Goal: Information Seeking & Learning: Learn about a topic

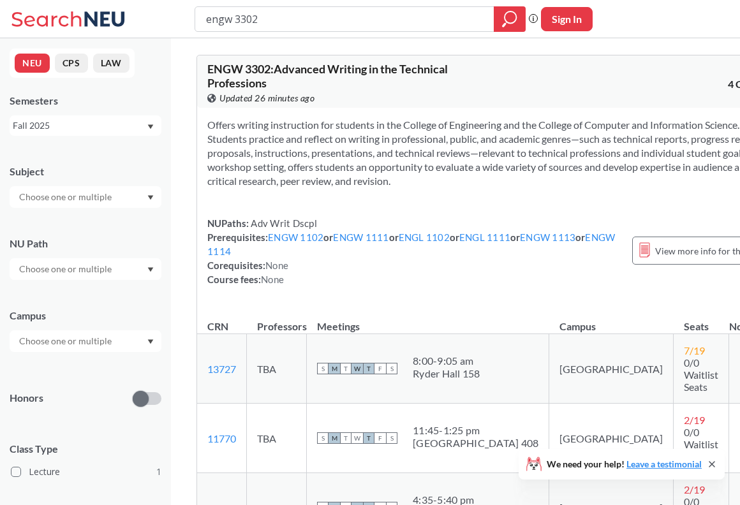
click at [360, 13] on input "engw 3302" at bounding box center [345, 19] width 280 height 22
click at [361, 13] on input "engw 3302" at bounding box center [345, 19] width 280 height 22
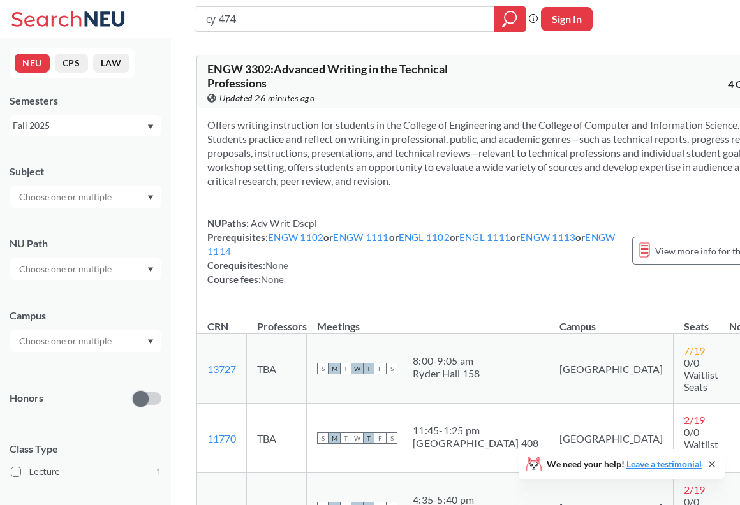
type input "cy 4740"
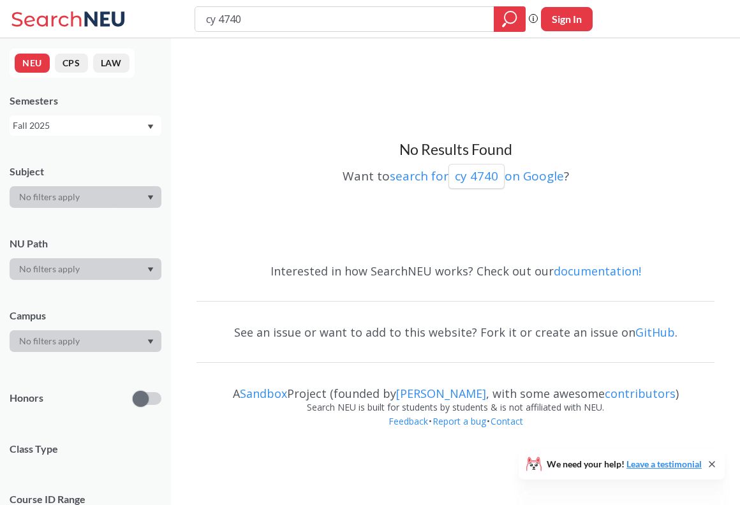
click at [134, 129] on div "Fall 2025" at bounding box center [79, 126] width 133 height 14
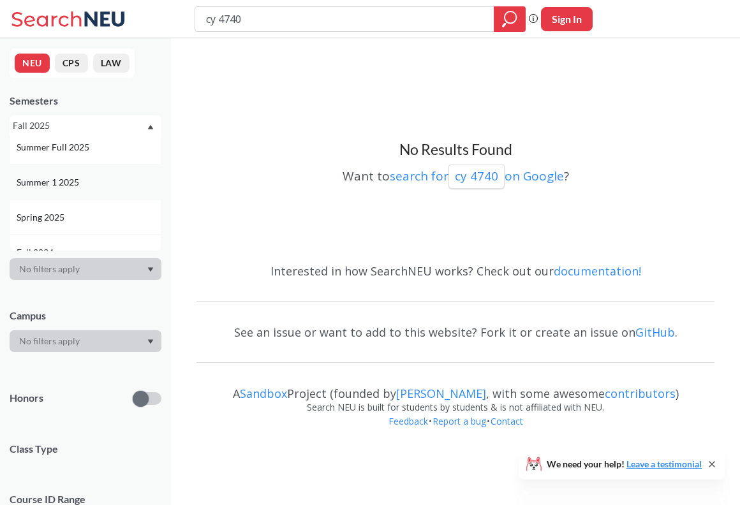
scroll to position [85, 0]
click at [101, 211] on div "Spring 2025" at bounding box center [89, 209] width 144 height 14
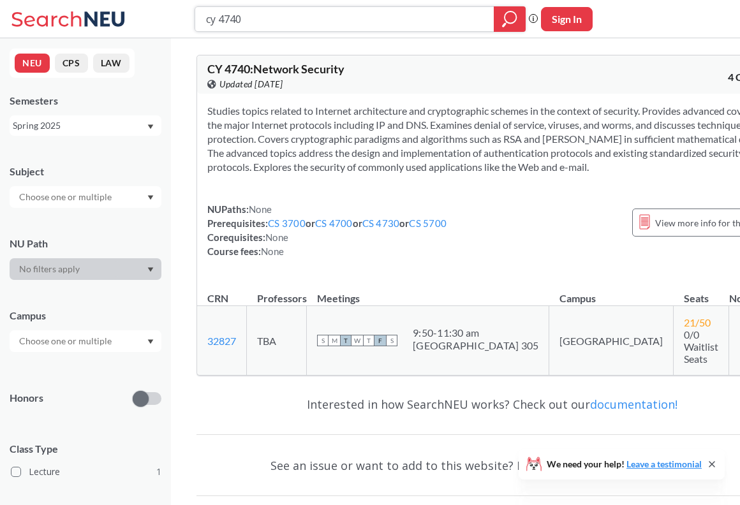
click at [339, 20] on input "cy 4740" at bounding box center [345, 19] width 280 height 22
click at [119, 124] on div "Spring 2025" at bounding box center [79, 126] width 133 height 14
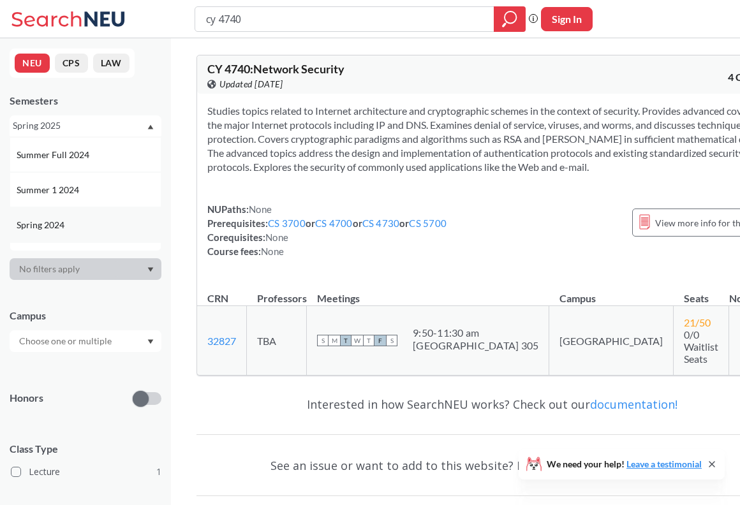
click at [106, 228] on div "Spring 2024" at bounding box center [89, 225] width 144 height 14
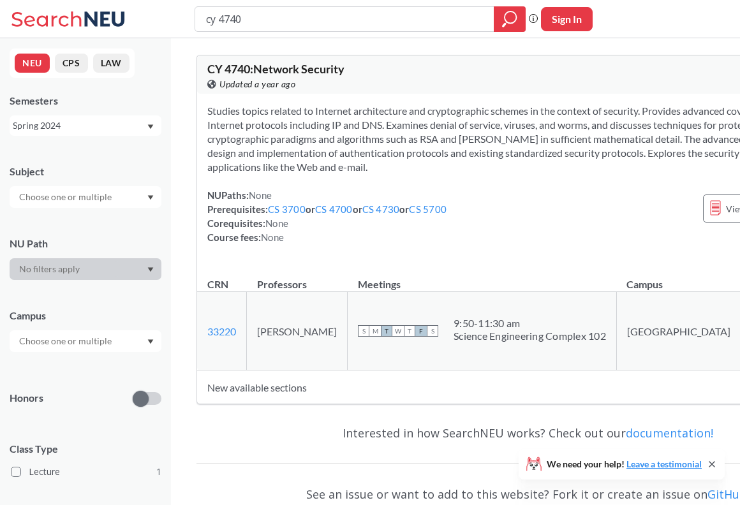
scroll to position [3, 0]
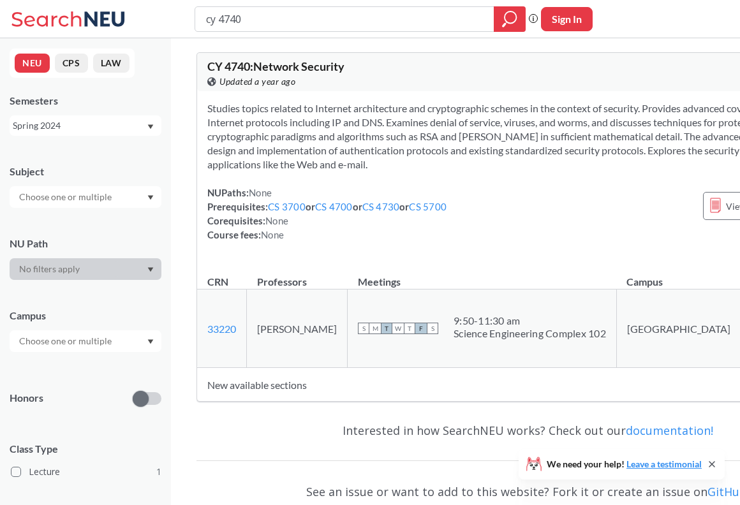
click at [114, 130] on div "Spring 2024" at bounding box center [79, 126] width 133 height 14
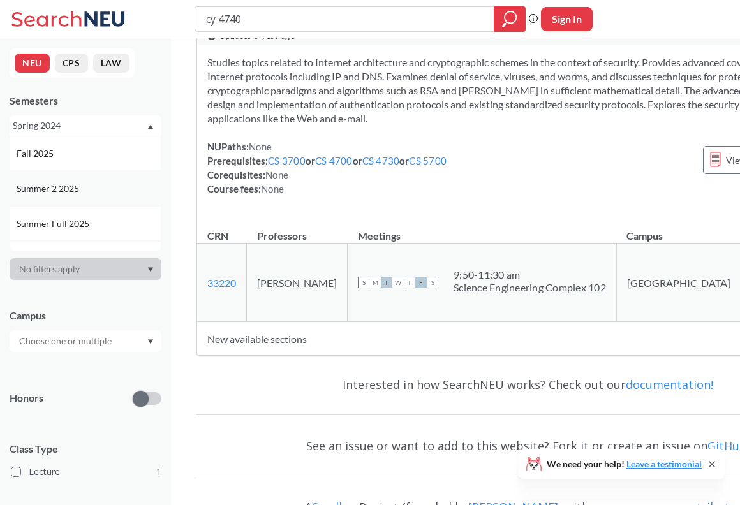
scroll to position [29, 0]
click at [103, 220] on div "Summer 1 2025" at bounding box center [86, 229] width 152 height 35
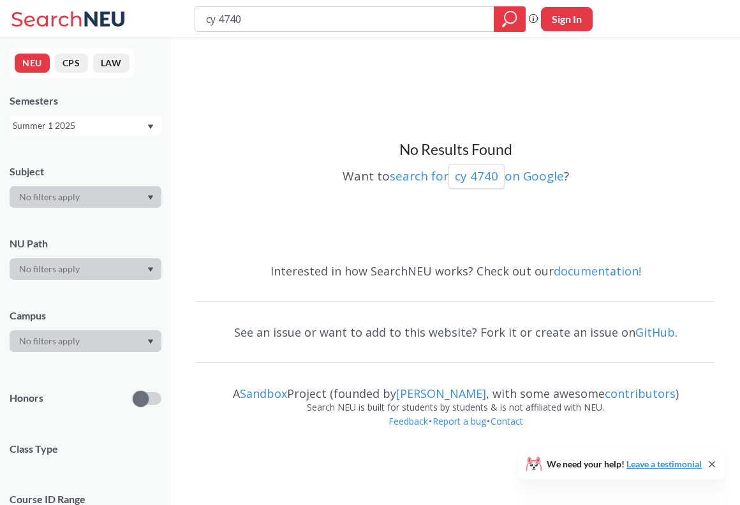
click at [101, 197] on div at bounding box center [86, 197] width 152 height 22
click at [110, 136] on div "NEU CPS LAW Semesters Summer 1 2025 Subject NU Path Campus Honors Class Type Co…" at bounding box center [85, 271] width 171 height 467
click at [116, 127] on div "Summer 1 2025" at bounding box center [79, 126] width 133 height 14
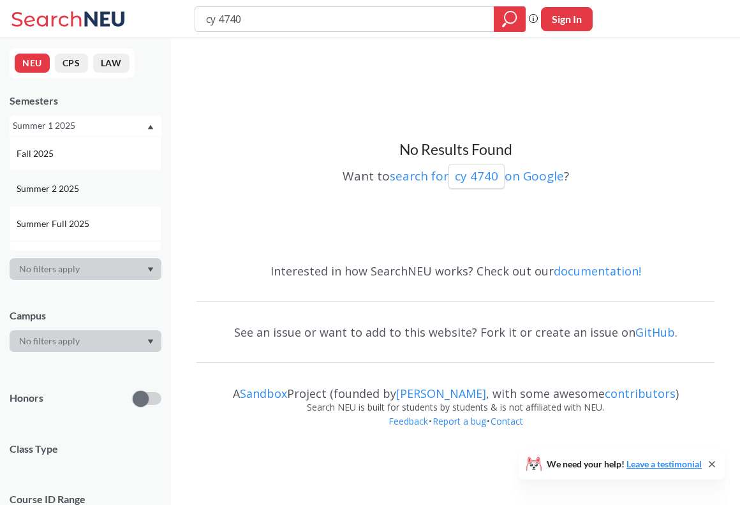
click at [99, 195] on div "Summer 2 2025" at bounding box center [89, 189] width 144 height 14
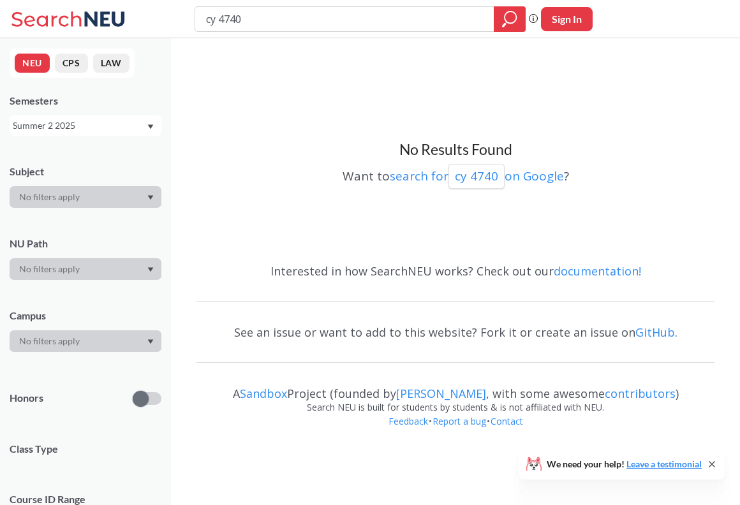
scroll to position [1, 0]
click at [137, 129] on div "Summer 2 2025" at bounding box center [79, 125] width 133 height 14
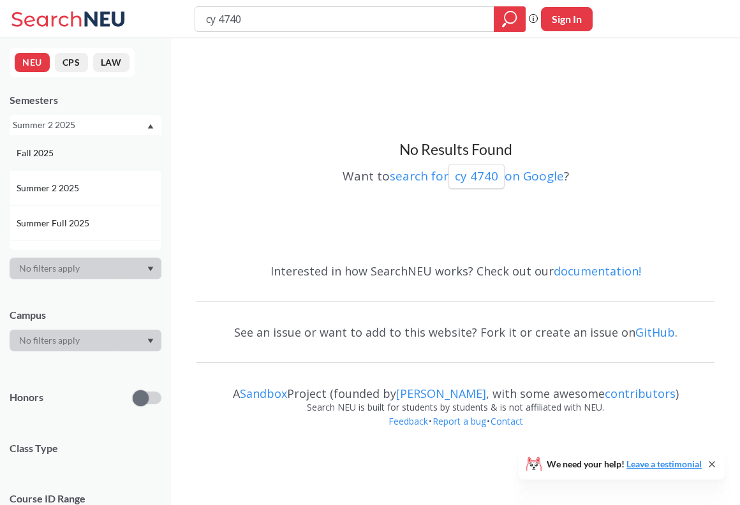
click at [122, 153] on div "Fall 2025" at bounding box center [89, 153] width 144 height 14
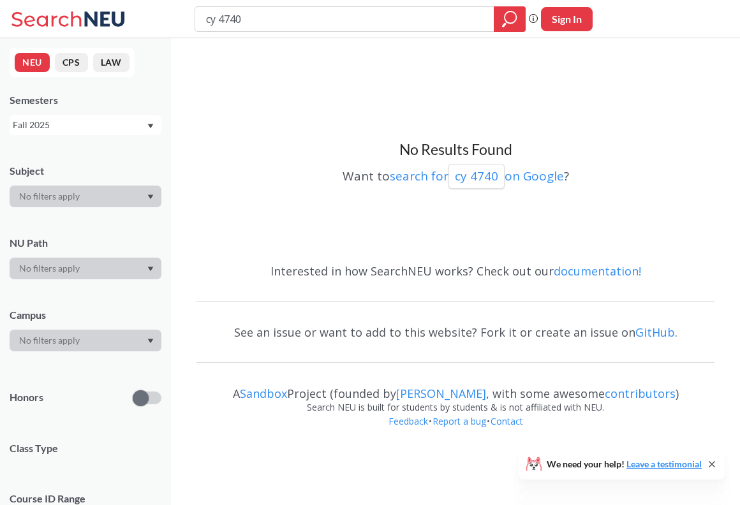
click at [136, 131] on div "Fall 2025" at bounding box center [79, 125] width 133 height 14
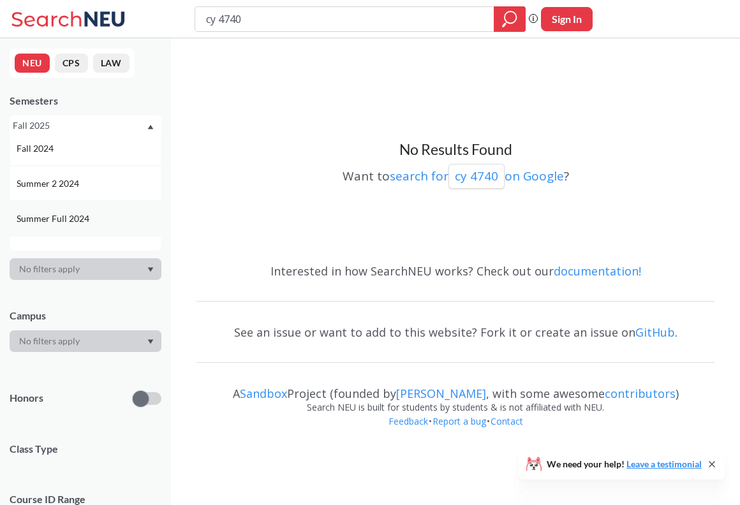
scroll to position [182, 0]
click at [119, 142] on div "Fall 2024" at bounding box center [89, 147] width 144 height 14
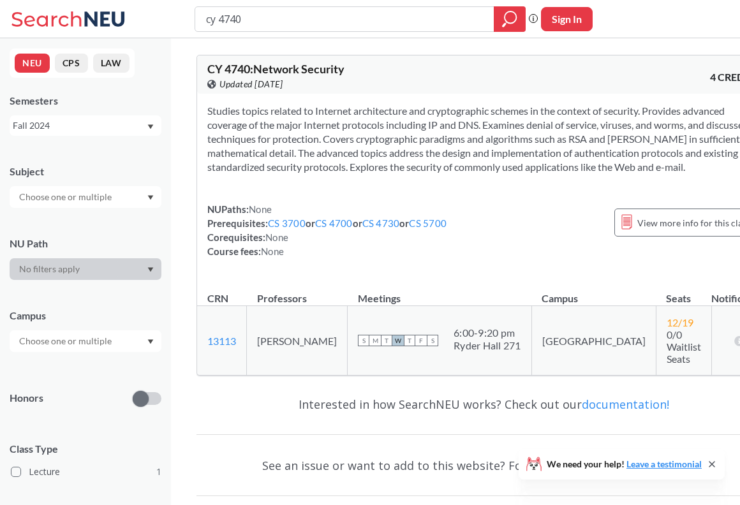
click at [121, 124] on div "Fall 2024" at bounding box center [79, 126] width 133 height 14
click at [108, 181] on div "Fall 2023" at bounding box center [86, 190] width 152 height 35
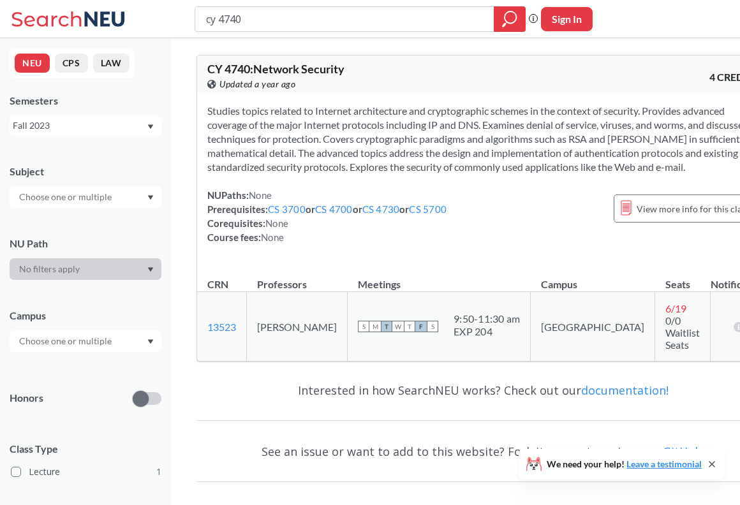
click at [269, 26] on input "cy 4740" at bounding box center [345, 19] width 280 height 22
type input "ORGB 3201"
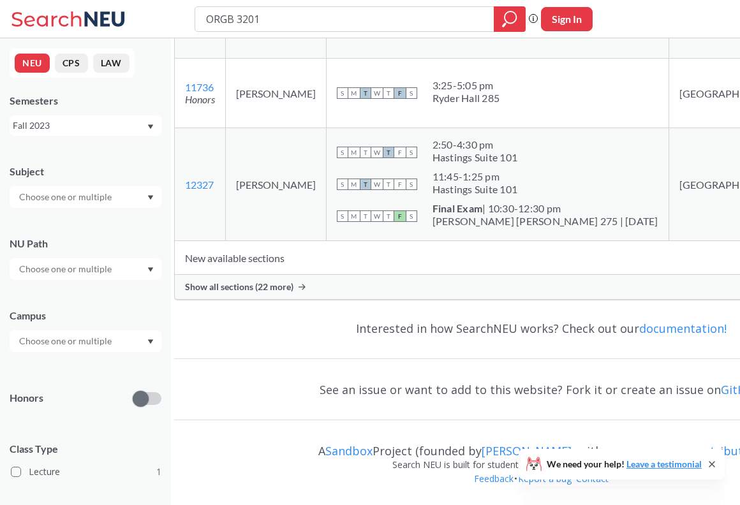
scroll to position [297, 0]
click at [306, 290] on icon at bounding box center [302, 287] width 7 height 6
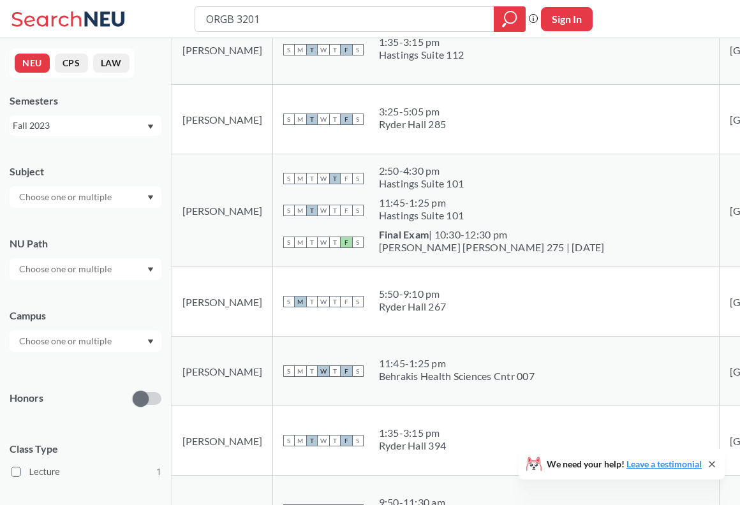
scroll to position [260, 0]
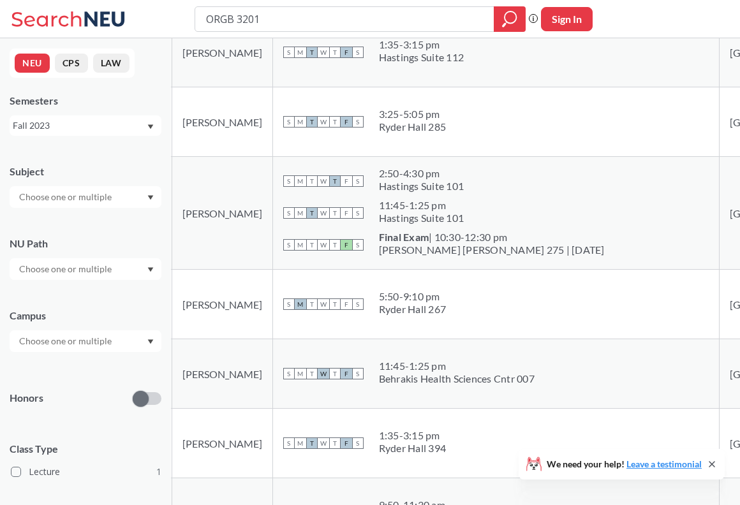
click at [130, 128] on div "Fall 2023" at bounding box center [79, 126] width 133 height 14
click at [112, 184] on div "Spring 2025" at bounding box center [86, 192] width 152 height 35
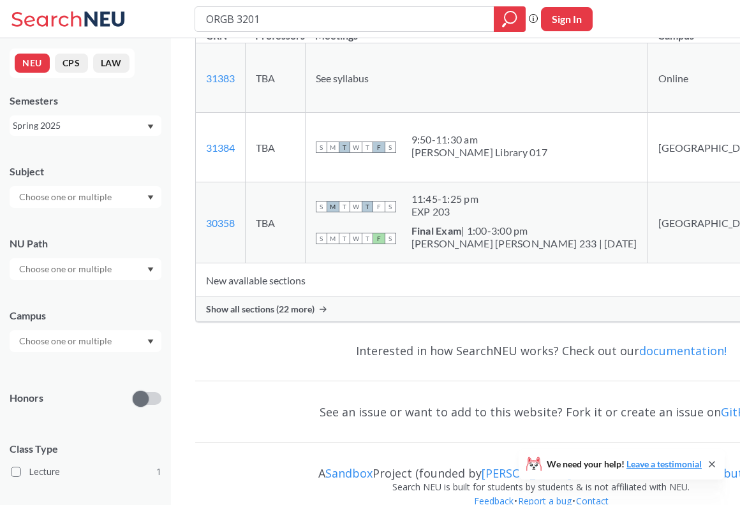
scroll to position [278, 0]
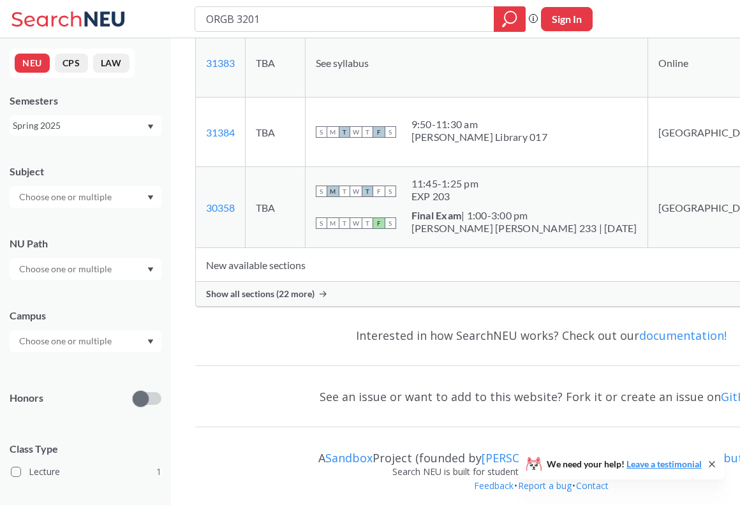
click at [312, 300] on span "Show all sections (22 more)" at bounding box center [260, 293] width 108 height 11
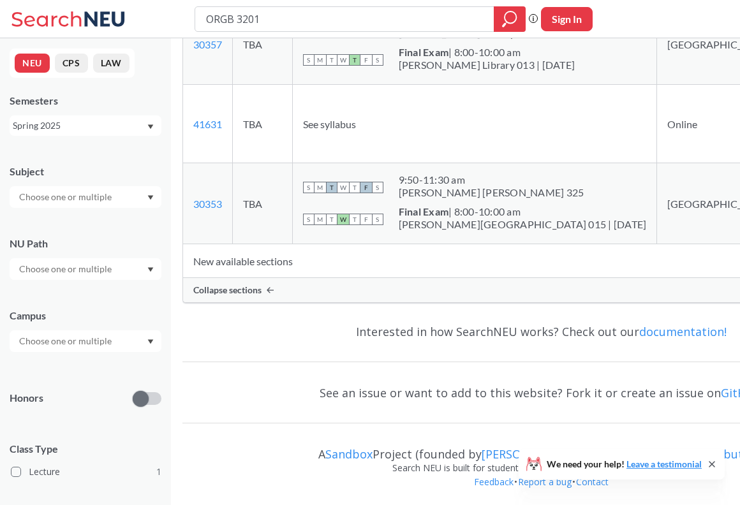
scroll to position [1965, 0]
click at [373, 19] on input "ORGB 3201" at bounding box center [345, 19] width 280 height 22
type input "STRT 4501"
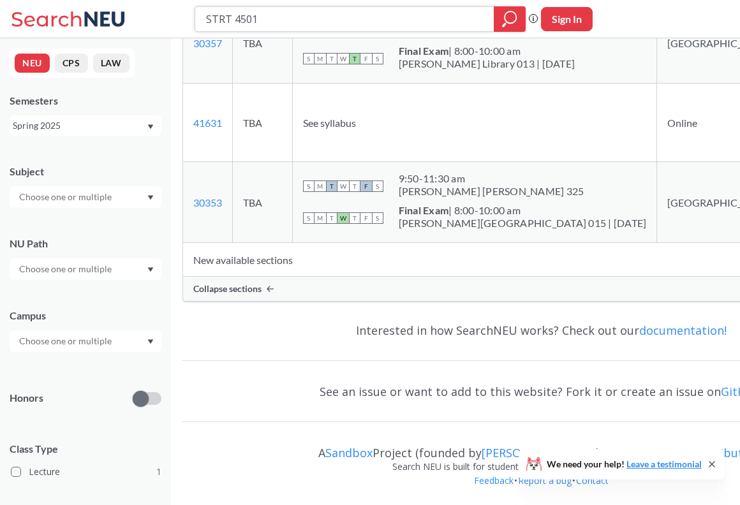
click at [514, 12] on icon "magnifying glass" at bounding box center [510, 16] width 11 height 11
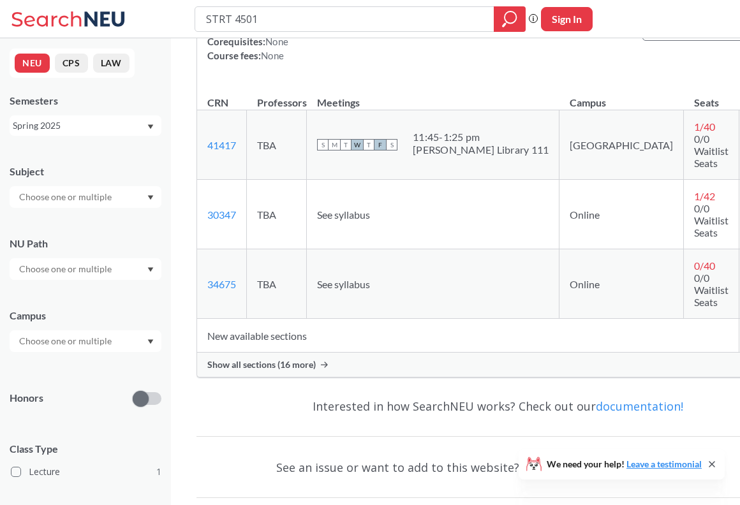
scroll to position [211, 0]
click at [312, 358] on span "Show all sections (16 more)" at bounding box center [261, 363] width 108 height 11
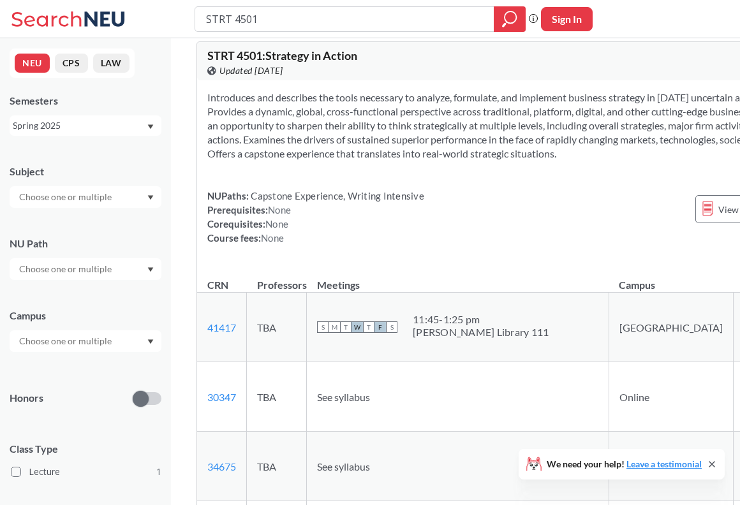
scroll to position [0, 0]
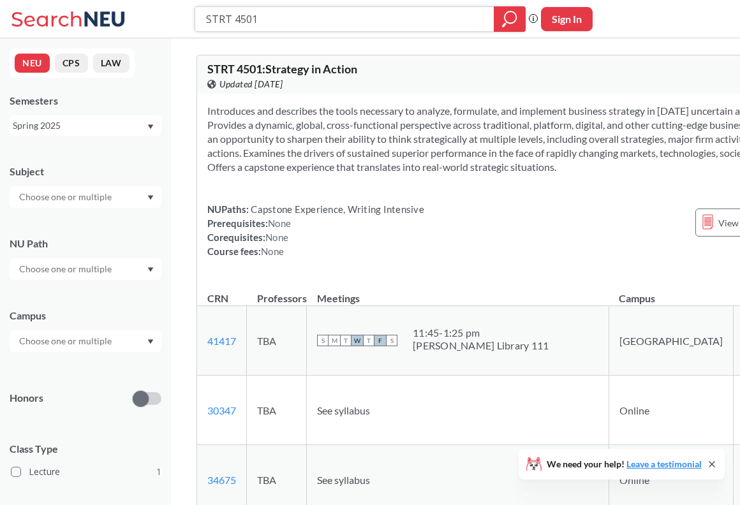
click at [409, 19] on input "STRT 4501" at bounding box center [345, 19] width 280 height 22
type input "FINA 4516"
click at [498, 17] on div at bounding box center [510, 19] width 32 height 26
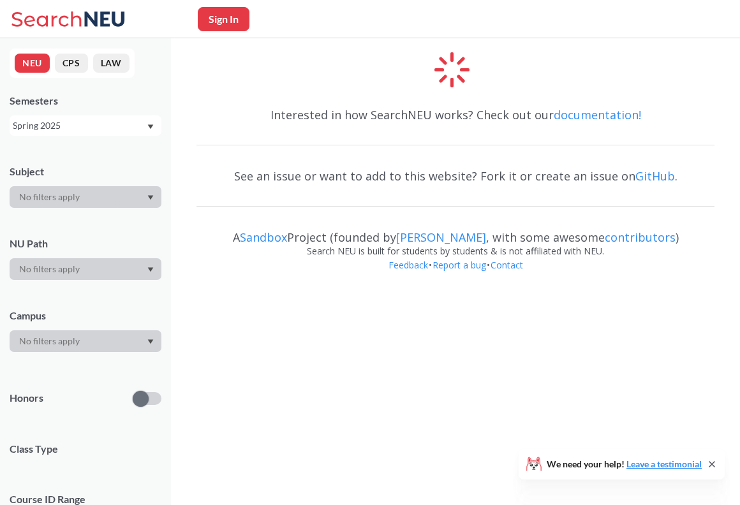
click at [151, 198] on icon "Dropdown arrow" at bounding box center [151, 197] width 6 height 4
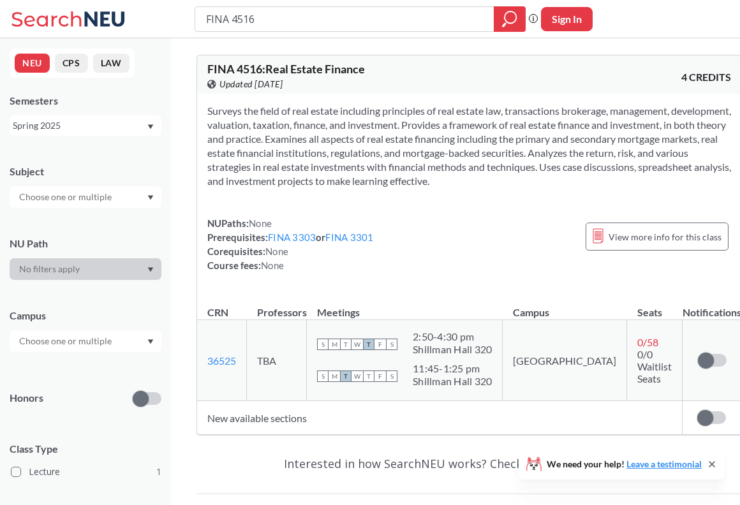
click at [151, 197] on icon "Dropdown arrow" at bounding box center [151, 197] width 6 height 4
click at [151, 197] on icon "Dropdown arrow" at bounding box center [151, 198] width 6 height 4
click at [345, 24] on input "FINA 4516" at bounding box center [345, 19] width 280 height 22
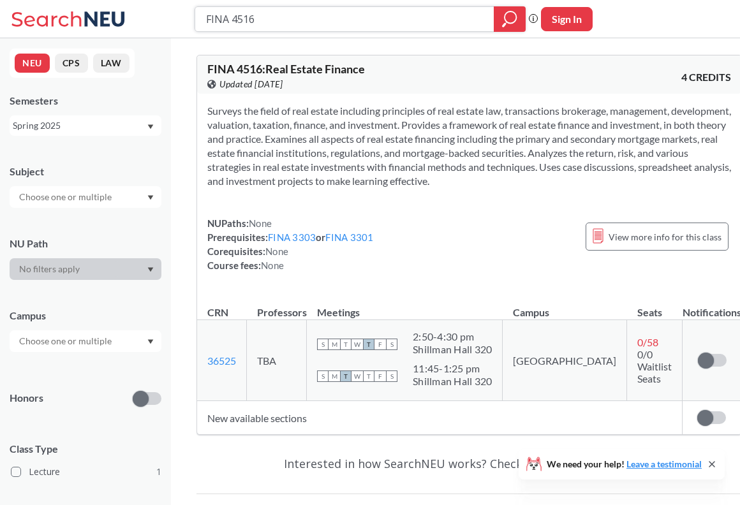
click at [345, 24] on input "FINA 4516" at bounding box center [345, 19] width 280 height 22
type input "FINA 4340"
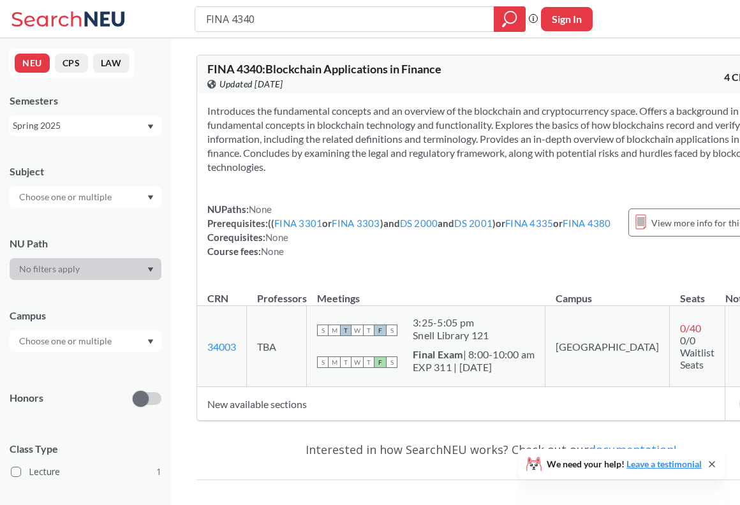
click at [316, 22] on input "FINA 4340" at bounding box center [345, 19] width 280 height 22
type input "FINA 4420"
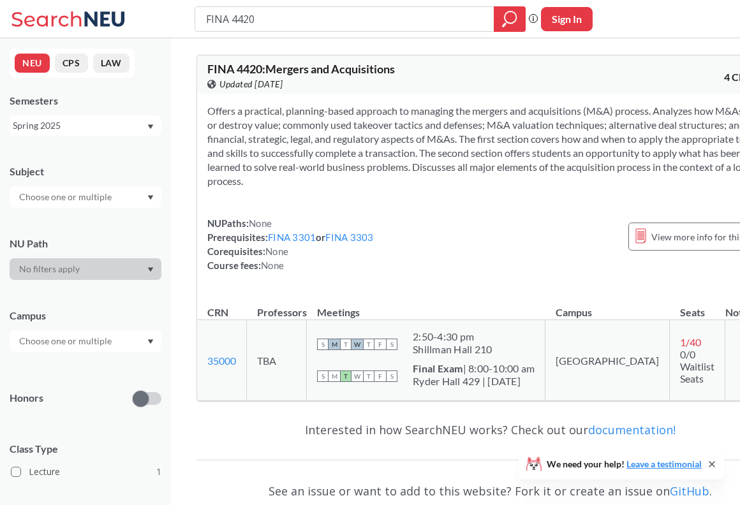
click at [145, 190] on div at bounding box center [86, 197] width 152 height 22
click at [308, 29] on div "FINA 4420" at bounding box center [360, 19] width 331 height 26
click at [308, 20] on input "FINA 4420" at bounding box center [345, 19] width 280 height 22
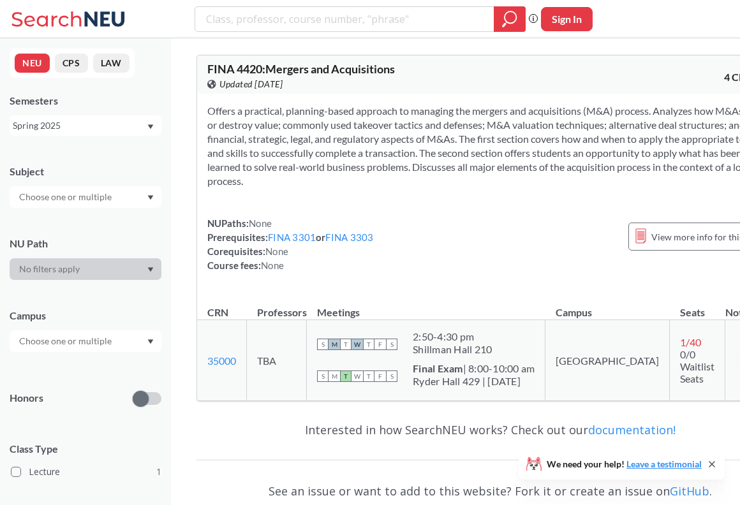
click at [147, 184] on div "Subject" at bounding box center [86, 180] width 152 height 56
click at [145, 191] on div at bounding box center [86, 197] width 152 height 22
click at [295, 13] on input "FINA 4420" at bounding box center [345, 19] width 280 height 22
type input "integration experience"
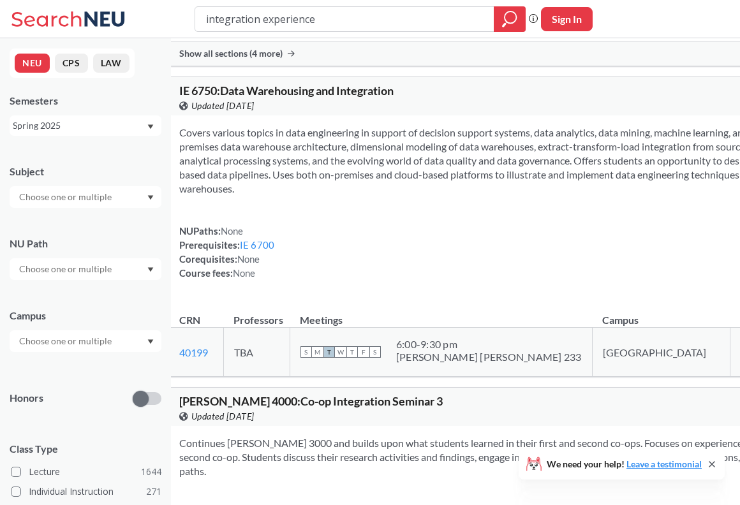
scroll to position [1561, 0]
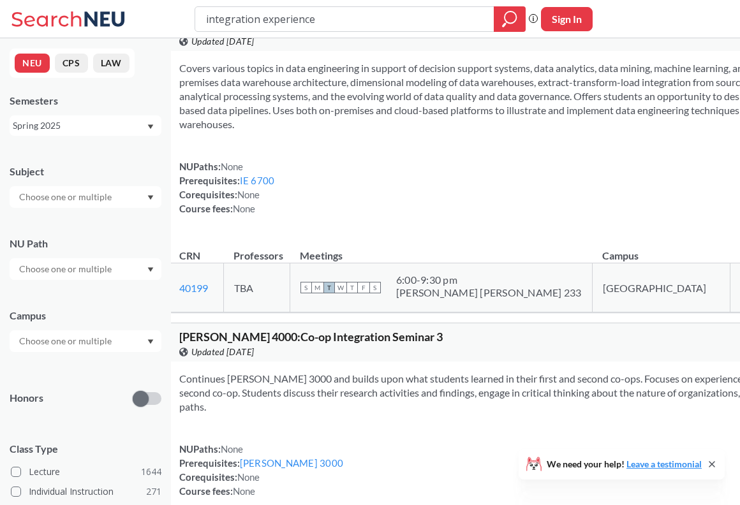
click at [130, 274] on div at bounding box center [86, 269] width 152 height 22
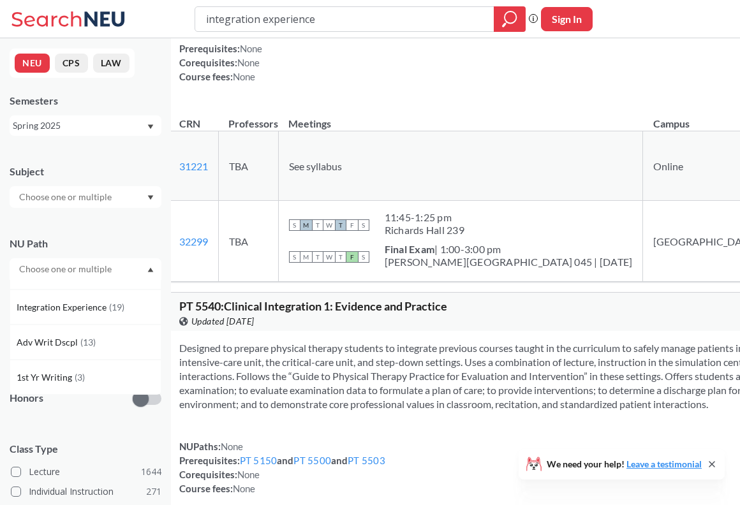
scroll to position [327, 0]
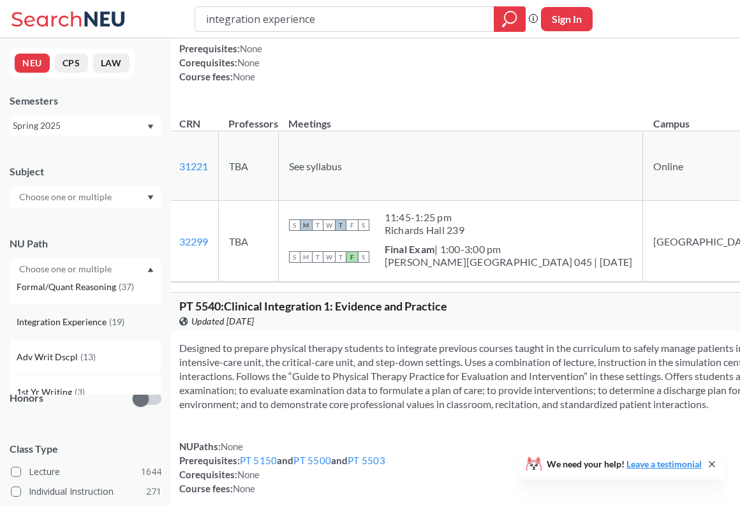
click at [109, 325] on span "( 19 )" at bounding box center [116, 321] width 15 height 11
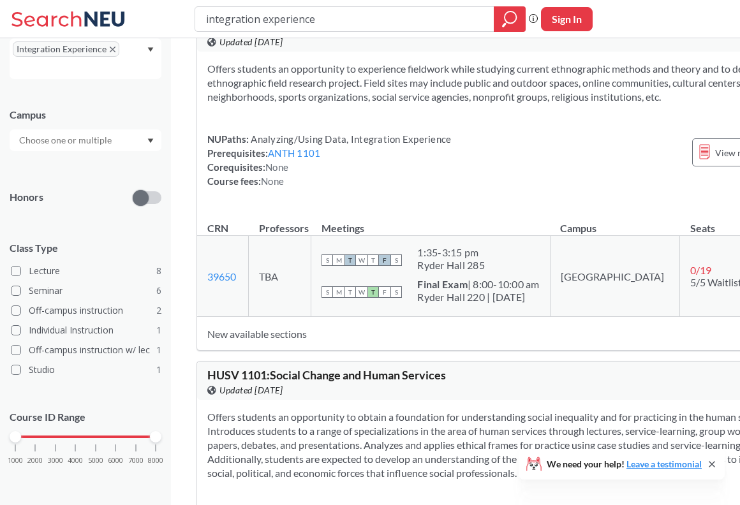
scroll to position [378, 0]
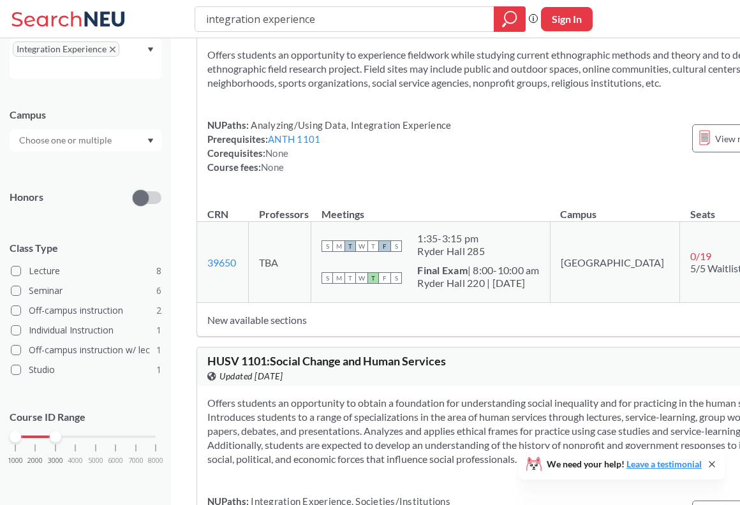
drag, startPoint x: 153, startPoint y: 438, endPoint x: 57, endPoint y: 436, distance: 96.4
click at [57, 436] on div at bounding box center [55, 436] width 11 height 11
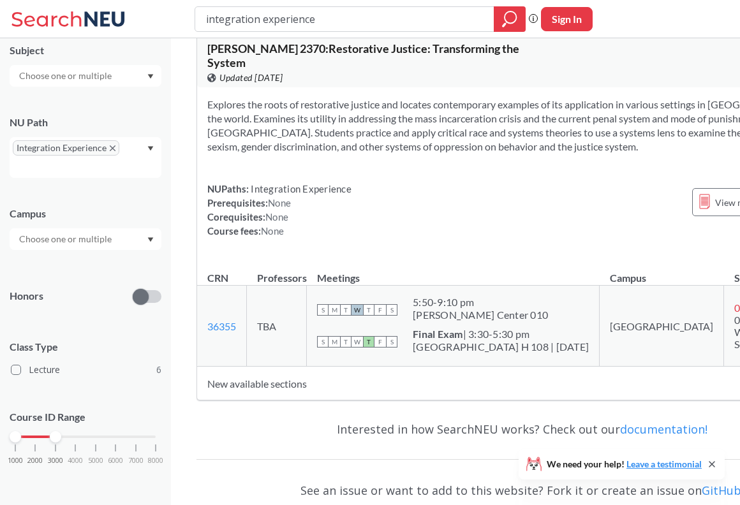
scroll to position [1963, 0]
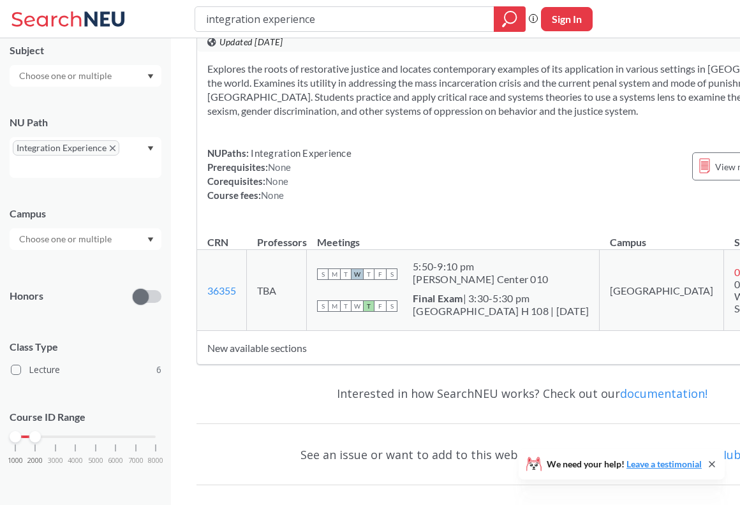
drag, startPoint x: 57, startPoint y: 434, endPoint x: 41, endPoint y: 433, distance: 16.0
click at [41, 433] on div "1000 2000 3000 4000 5000 6000 7000 8000" at bounding box center [85, 437] width 140 height 9
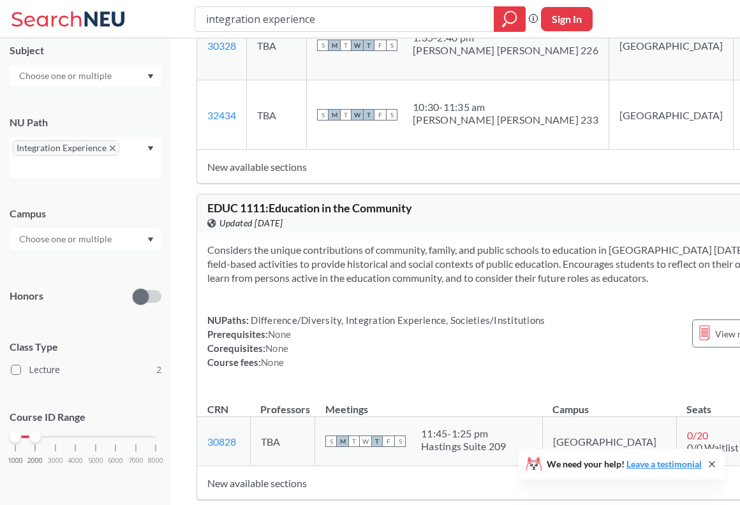
scroll to position [362, 0]
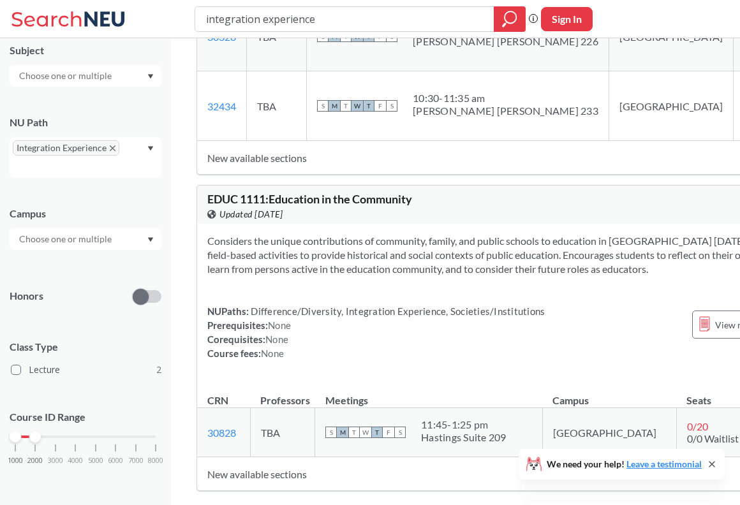
click at [249, 192] on span "EDUC 1111 : Education in the Community" at bounding box center [309, 199] width 205 height 14
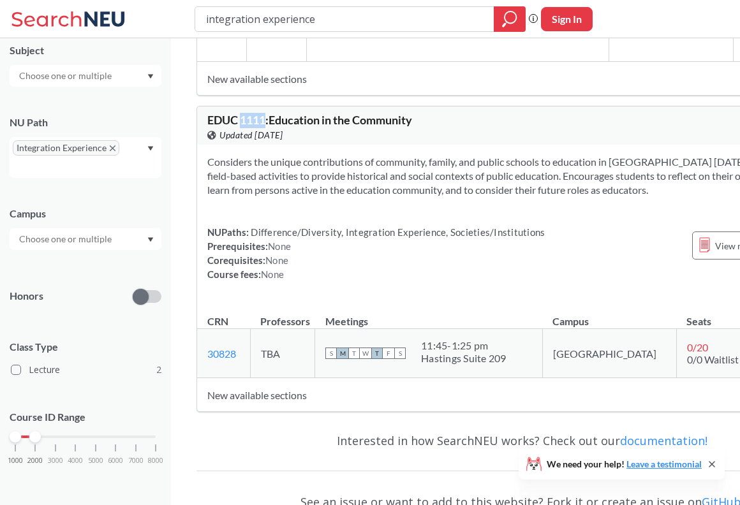
scroll to position [565, 0]
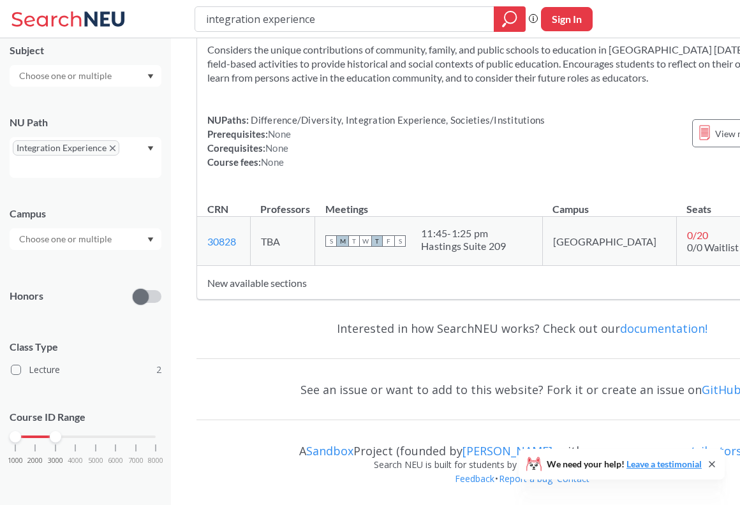
drag, startPoint x: 33, startPoint y: 440, endPoint x: 53, endPoint y: 440, distance: 20.4
click at [53, 440] on div at bounding box center [55, 436] width 11 height 11
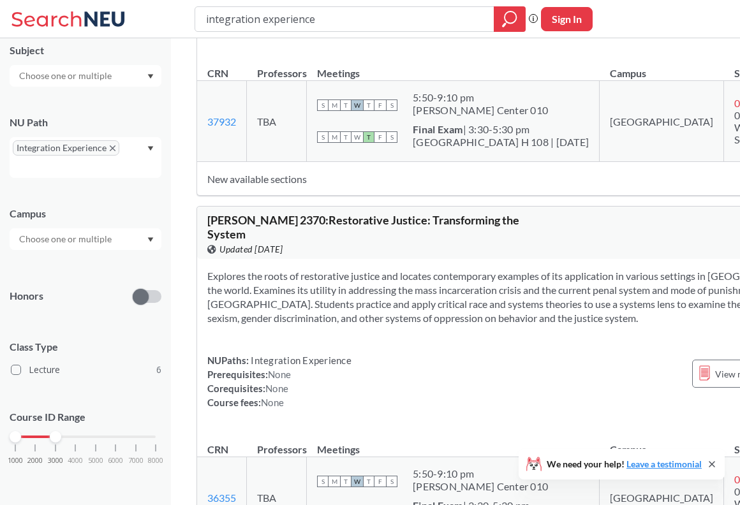
scroll to position [1771, 0]
